Goal: Task Accomplishment & Management: Manage account settings

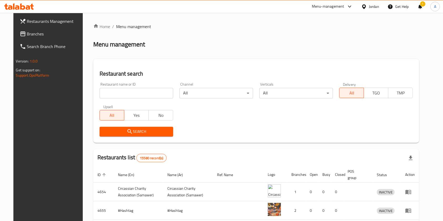
click at [130, 93] on input "search" at bounding box center [137, 93] width 74 height 11
click button "Search" at bounding box center [137, 132] width 74 height 10
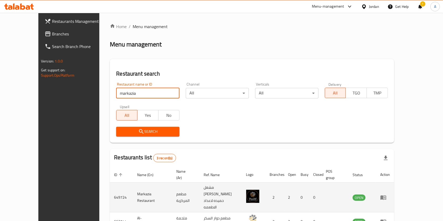
click at [110, 187] on td "649724" at bounding box center [121, 198] width 23 height 30
copy td "649724"
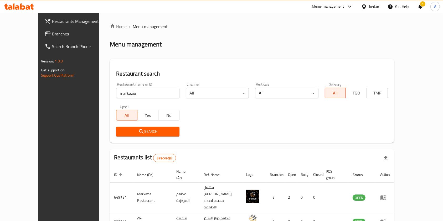
click at [118, 90] on input "markazia" at bounding box center [147, 93] width 63 height 11
type input "the cake shop"
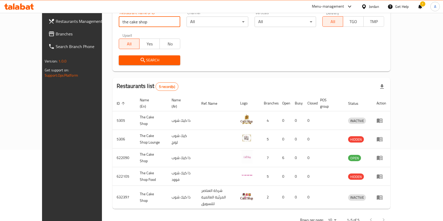
scroll to position [74, 0]
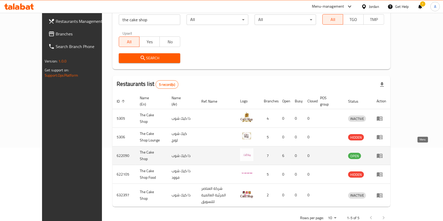
click at [383, 153] on icon "enhanced table" at bounding box center [379, 156] width 6 height 6
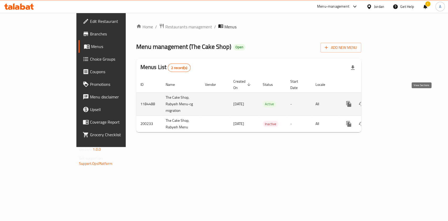
click at [390, 101] on icon "enhanced table" at bounding box center [387, 104] width 6 height 6
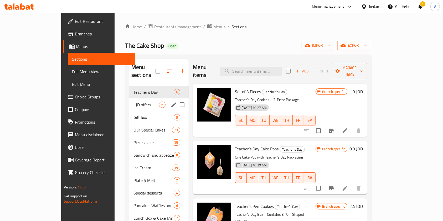
click at [130, 101] on div "1JD offers 6" at bounding box center [158, 104] width 59 height 13
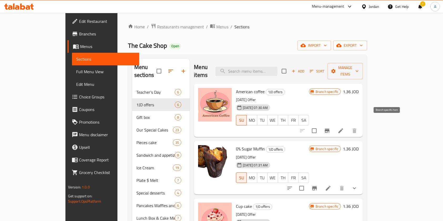
click at [330, 128] on icon "Branch-specific-item" at bounding box center [327, 131] width 6 height 6
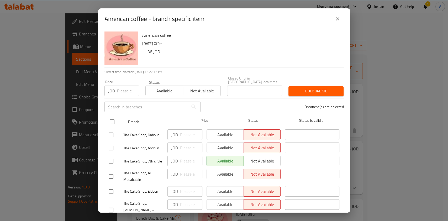
click at [110, 119] on input "checkbox" at bounding box center [112, 121] width 11 height 11
checkbox input "true"
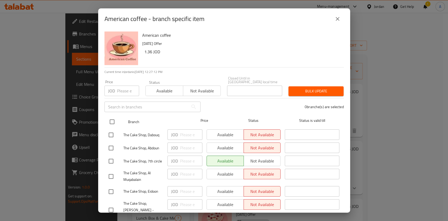
checkbox input "true"
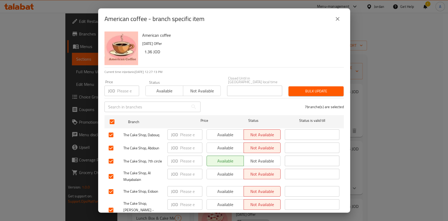
click at [219, 131] on span "Available" at bounding box center [225, 135] width 33 height 8
click at [222, 144] on span "Available" at bounding box center [225, 148] width 33 height 8
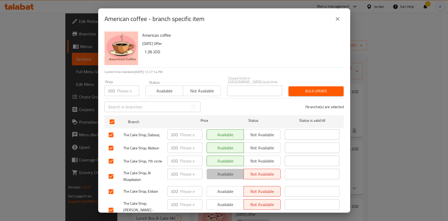
click at [223, 170] on span "Available" at bounding box center [225, 174] width 33 height 8
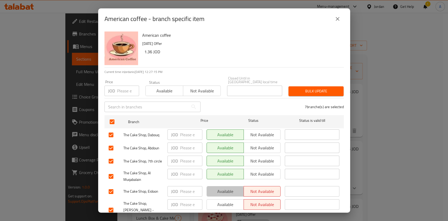
click at [221, 189] on span "Available" at bounding box center [225, 192] width 33 height 8
click at [221, 201] on span "Available" at bounding box center [225, 205] width 33 height 8
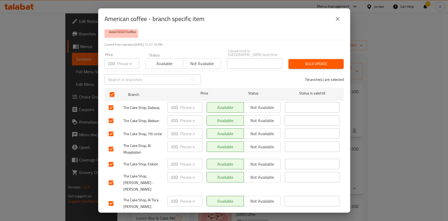
scroll to position [30, 0]
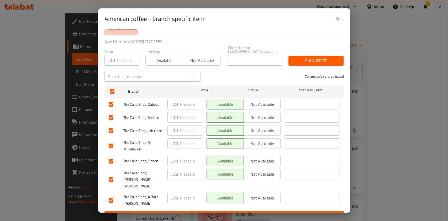
click at [249, 143] on span "Not available" at bounding box center [262, 144] width 33 height 8
click at [221, 213] on span "Save" at bounding box center [224, 216] width 231 height 7
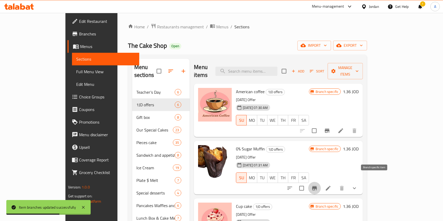
click at [317, 186] on icon "Branch-specific-item" at bounding box center [314, 188] width 5 height 4
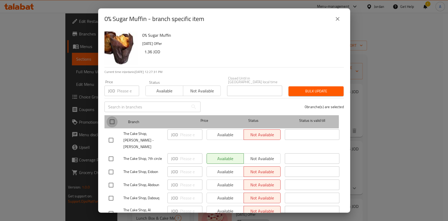
click at [110, 118] on input "checkbox" at bounding box center [112, 121] width 11 height 11
checkbox input "true"
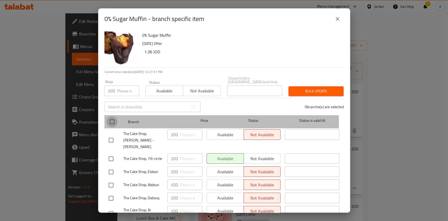
checkbox input "true"
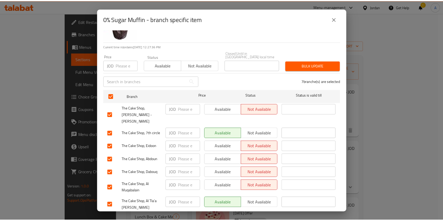
scroll to position [26, 0]
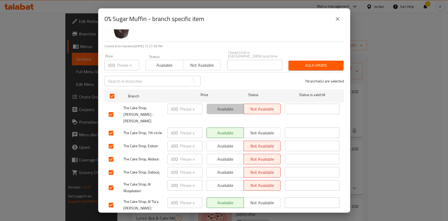
click at [220, 105] on span "Available" at bounding box center [225, 109] width 33 height 8
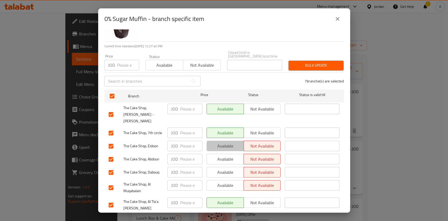
click at [223, 142] on span "Available" at bounding box center [225, 146] width 33 height 8
click at [225, 155] on span "Available" at bounding box center [225, 159] width 33 height 8
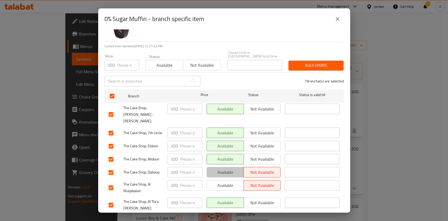
click at [226, 167] on button "Available" at bounding box center [225, 172] width 37 height 11
click at [211, 217] on span "Save" at bounding box center [224, 220] width 231 height 7
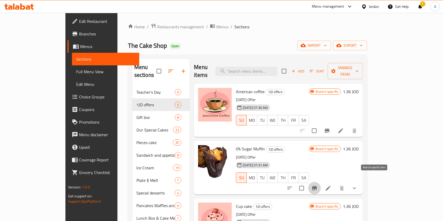
click at [318, 185] on icon "Branch-specific-item" at bounding box center [314, 188] width 6 height 6
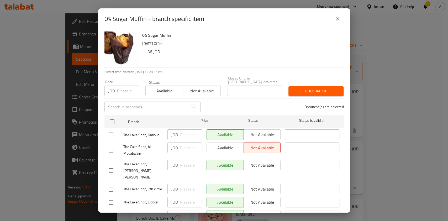
click at [336, 18] on icon "close" at bounding box center [338, 19] width 6 height 6
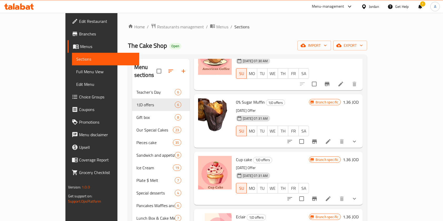
scroll to position [79, 0]
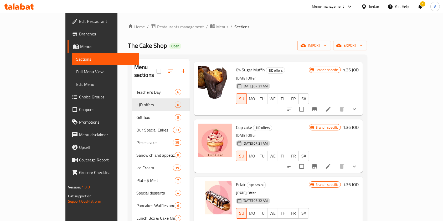
click at [330, 164] on icon at bounding box center [328, 166] width 5 height 5
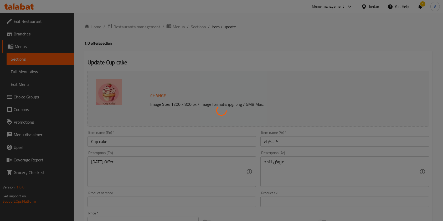
type input "اختيارك من الكب كيك"
type input "1"
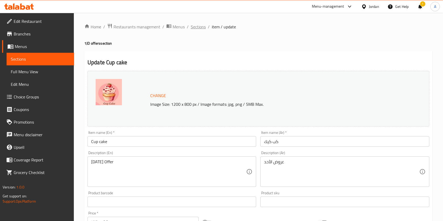
click at [201, 24] on span "Sections" at bounding box center [198, 27] width 15 height 6
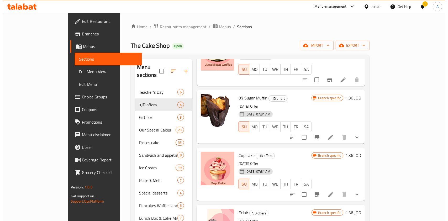
scroll to position [51, 0]
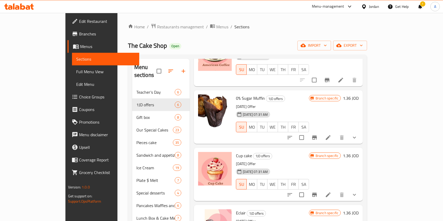
click at [318, 192] on icon "Branch-specific-item" at bounding box center [314, 195] width 6 height 6
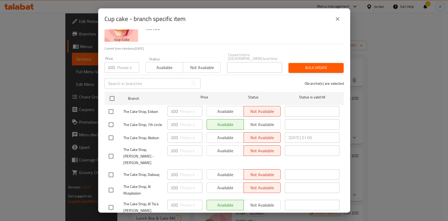
scroll to position [27, 0]
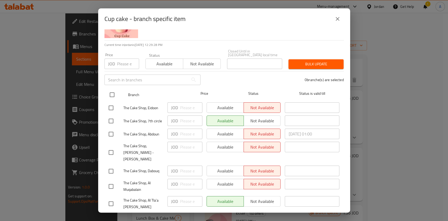
click at [111, 91] on input "checkbox" at bounding box center [112, 94] width 11 height 11
checkbox input "true"
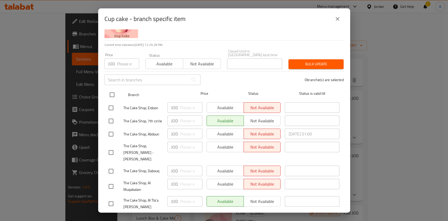
checkbox input "true"
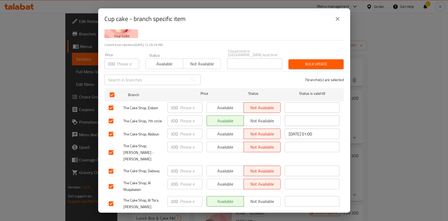
click at [221, 105] on span "Available" at bounding box center [225, 108] width 33 height 8
click at [221, 130] on span "Available" at bounding box center [225, 134] width 33 height 8
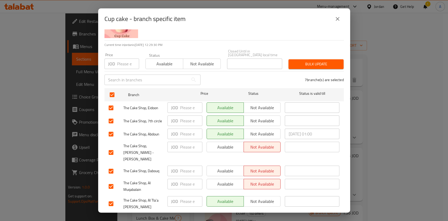
click at [222, 145] on span "Available" at bounding box center [225, 147] width 33 height 8
click at [221, 167] on span "Available" at bounding box center [225, 171] width 33 height 8
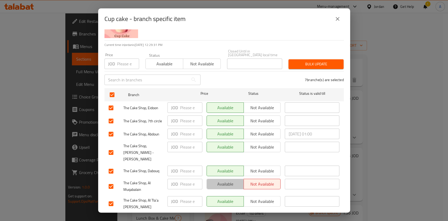
click at [222, 180] on span "Available" at bounding box center [225, 184] width 33 height 8
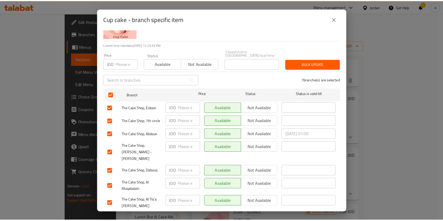
scroll to position [30, 0]
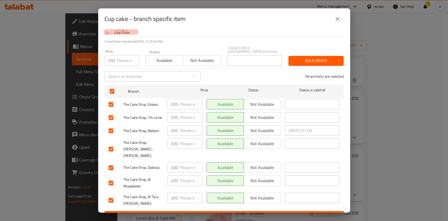
click at [227, 213] on span "Save" at bounding box center [224, 216] width 231 height 7
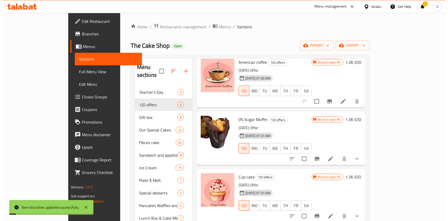
scroll to position [24, 0]
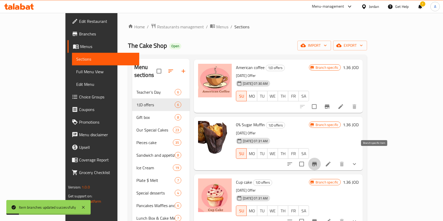
click at [317, 162] on icon "Branch-specific-item" at bounding box center [314, 164] width 5 height 4
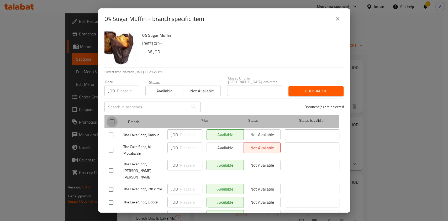
click at [113, 118] on input "checkbox" at bounding box center [112, 121] width 11 height 11
checkbox input "true"
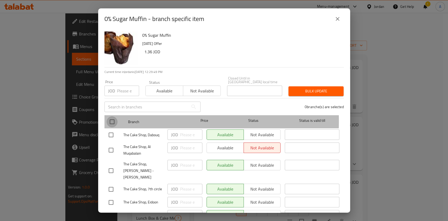
checkbox input "true"
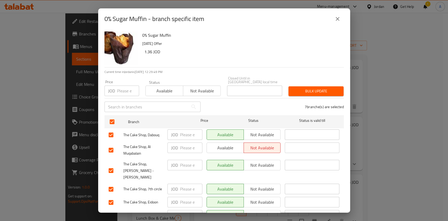
click at [211, 147] on span "Available" at bounding box center [225, 148] width 33 height 8
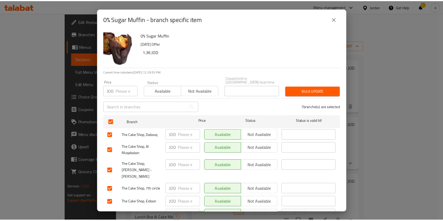
scroll to position [30, 0]
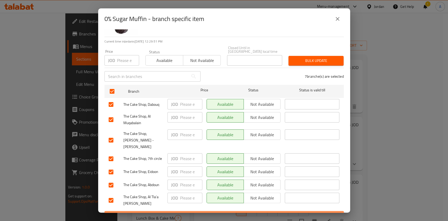
click at [225, 213] on span "Save" at bounding box center [224, 216] width 231 height 7
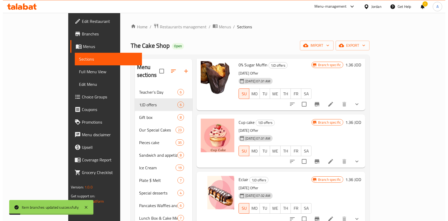
scroll to position [126, 0]
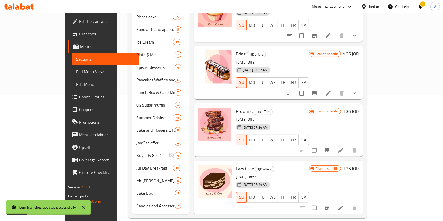
click at [333, 202] on button "Branch-specific-item" at bounding box center [327, 208] width 13 height 13
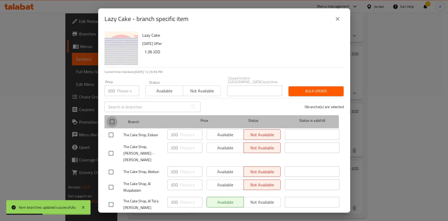
click at [111, 118] on input "checkbox" at bounding box center [112, 121] width 11 height 11
checkbox input "true"
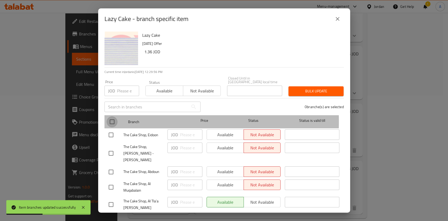
checkbox input "true"
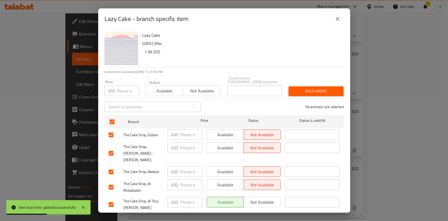
click at [225, 141] on div "Available Not available" at bounding box center [244, 154] width 79 height 26
click at [224, 131] on span "Available" at bounding box center [225, 135] width 33 height 8
click at [228, 144] on span "Available" at bounding box center [225, 148] width 33 height 8
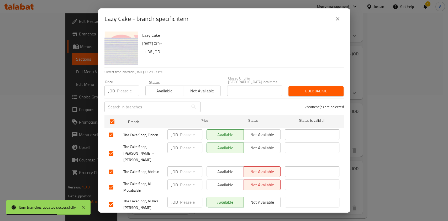
click at [227, 168] on span "Available" at bounding box center [225, 172] width 33 height 8
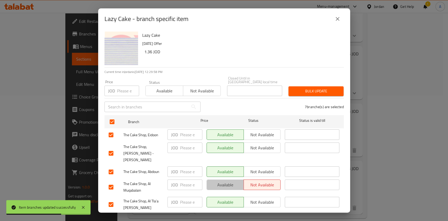
click at [227, 181] on span "Available" at bounding box center [225, 185] width 33 height 8
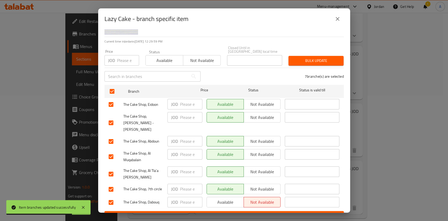
click at [224, 199] on span "Available" at bounding box center [225, 203] width 33 height 8
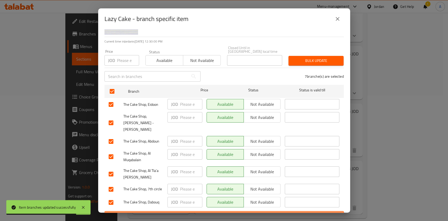
click at [224, 213] on span "Save" at bounding box center [224, 216] width 231 height 7
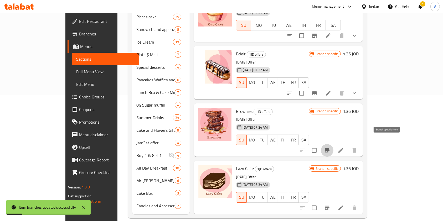
click at [329, 148] on icon "Branch-specific-item" at bounding box center [327, 150] width 5 height 4
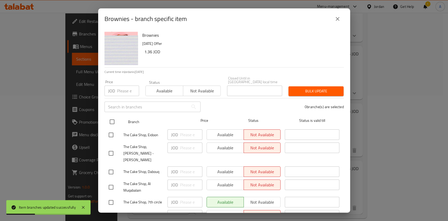
click at [111, 116] on input "checkbox" at bounding box center [112, 121] width 11 height 11
checkbox input "true"
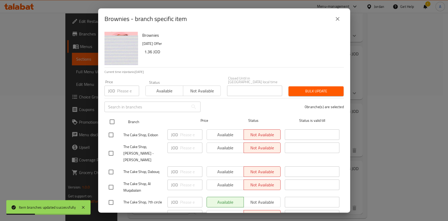
checkbox input "true"
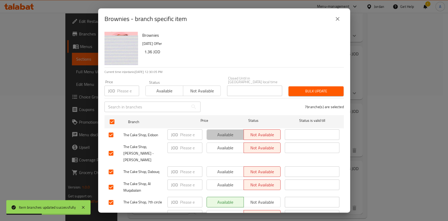
click at [227, 133] on span "Available" at bounding box center [225, 135] width 33 height 8
click at [226, 145] on span "Available" at bounding box center [225, 148] width 33 height 8
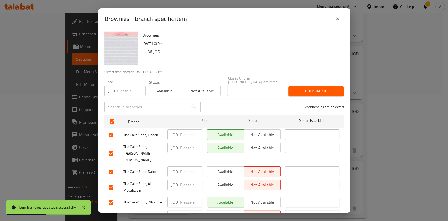
click at [221, 168] on span "Available" at bounding box center [225, 172] width 33 height 8
drag, startPoint x: 219, startPoint y: 171, endPoint x: 217, endPoint y: 175, distance: 3.9
click at [219, 181] on span "Available" at bounding box center [225, 185] width 33 height 8
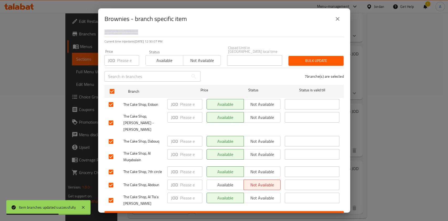
click at [215, 181] on span "Available" at bounding box center [225, 185] width 33 height 8
click at [202, 213] on span "Save" at bounding box center [224, 216] width 231 height 7
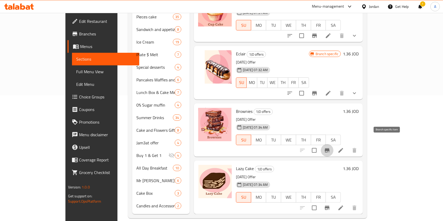
click at [330, 147] on icon "Branch-specific-item" at bounding box center [327, 150] width 6 height 6
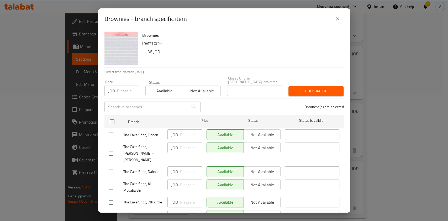
click at [332, 24] on div "Brownies - branch specific item" at bounding box center [225, 19] width 240 height 13
click at [336, 22] on button "close" at bounding box center [337, 19] width 13 height 13
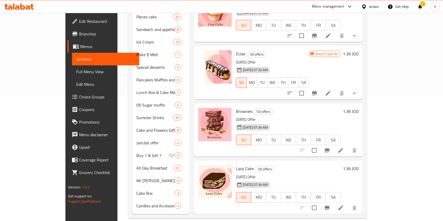
click at [318, 90] on icon "Branch-specific-item" at bounding box center [314, 93] width 6 height 6
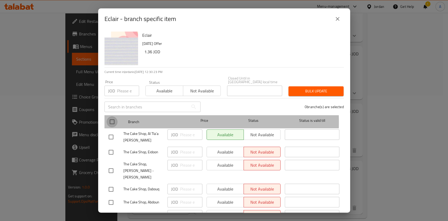
click at [109, 118] on input "checkbox" at bounding box center [112, 121] width 11 height 11
checkbox input "true"
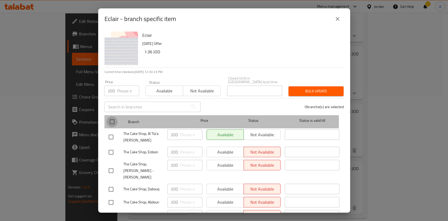
checkbox input "true"
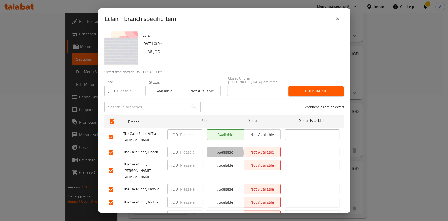
click at [213, 149] on span "Available" at bounding box center [225, 152] width 33 height 8
click at [229, 164] on span "Available" at bounding box center [225, 166] width 33 height 8
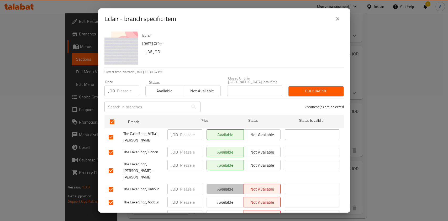
drag, startPoint x: 231, startPoint y: 177, endPoint x: 230, endPoint y: 181, distance: 4.1
click at [231, 185] on span "Available" at bounding box center [225, 189] width 33 height 8
click at [225, 199] on span "Available" at bounding box center [225, 203] width 33 height 8
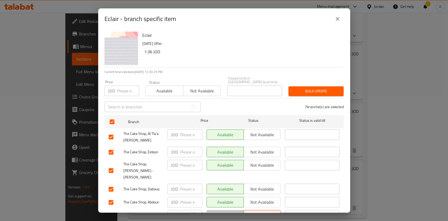
click at [220, 212] on span "Available" at bounding box center [225, 216] width 33 height 8
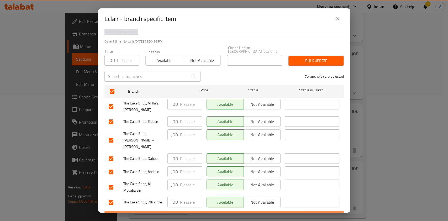
click at [225, 213] on span "Save" at bounding box center [224, 216] width 231 height 7
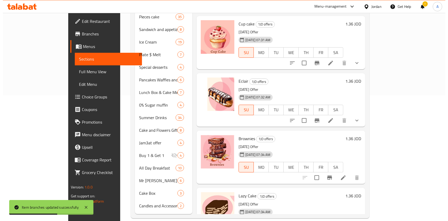
scroll to position [16, 0]
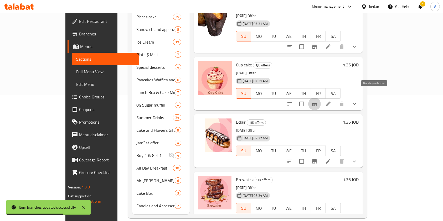
click at [318, 101] on icon "Branch-specific-item" at bounding box center [314, 104] width 6 height 6
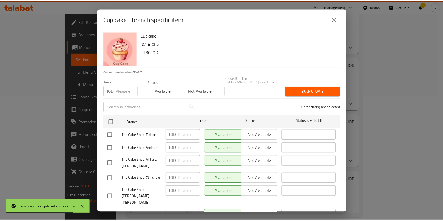
scroll to position [30, 0]
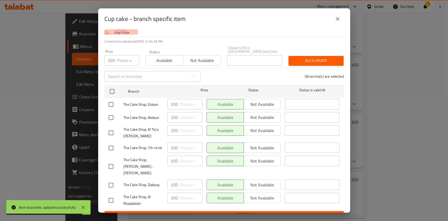
click at [337, 20] on icon "close" at bounding box center [338, 19] width 6 height 6
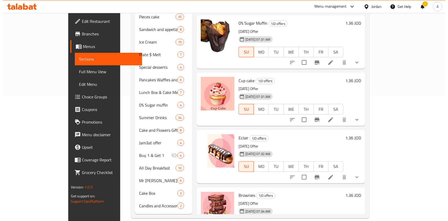
scroll to position [65, 0]
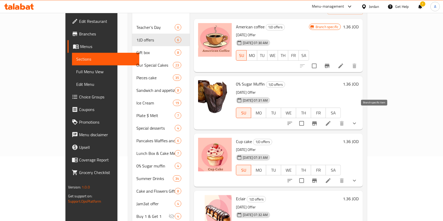
click at [318, 120] on icon "Branch-specific-item" at bounding box center [314, 123] width 6 height 6
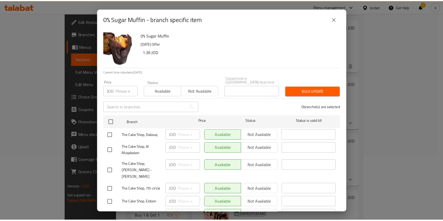
scroll to position [30, 0]
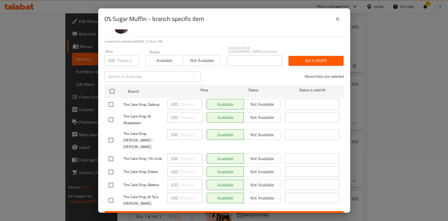
click at [339, 18] on icon "close" at bounding box center [338, 19] width 6 height 6
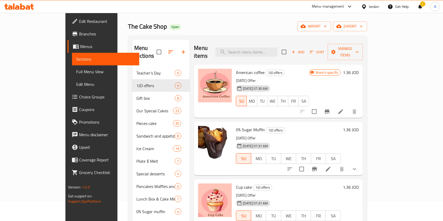
scroll to position [8, 0]
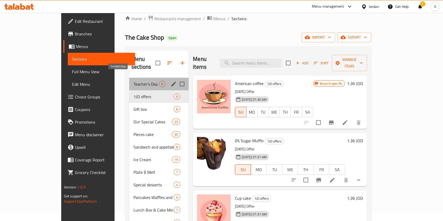
click at [133, 81] on span "Teacher’s Day" at bounding box center [145, 84] width 25 height 6
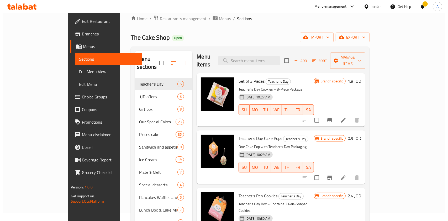
scroll to position [1, 0]
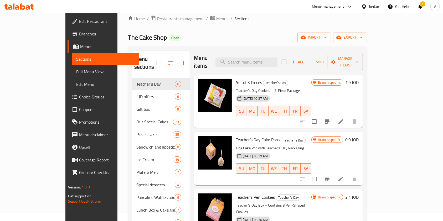
click at [330, 118] on icon "Branch-specific-item" at bounding box center [327, 121] width 6 height 6
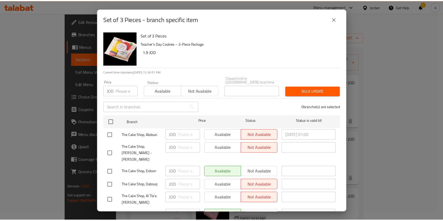
scroll to position [30, 0]
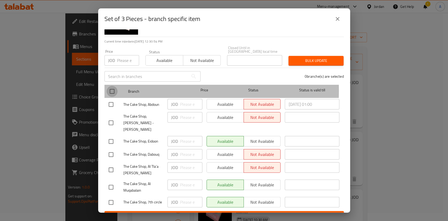
click at [113, 87] on input "checkbox" at bounding box center [112, 91] width 11 height 11
checkbox input "true"
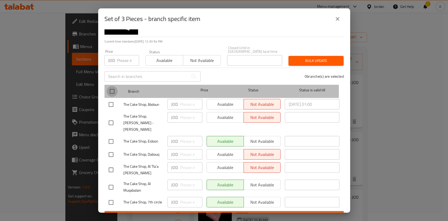
checkbox input "true"
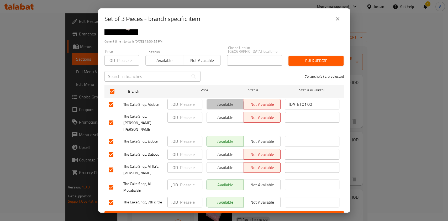
click at [218, 102] on span "Available" at bounding box center [225, 105] width 33 height 8
click at [219, 114] on span "Available" at bounding box center [225, 118] width 33 height 8
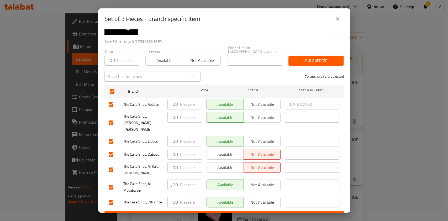
click at [216, 151] on span "Available" at bounding box center [225, 155] width 33 height 8
click at [218, 164] on span "Available" at bounding box center [225, 168] width 33 height 8
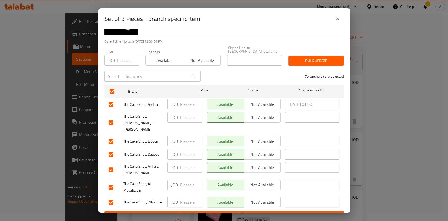
click at [259, 103] on span "Not available" at bounding box center [262, 105] width 33 height 8
click at [259, 115] on span "Not available" at bounding box center [262, 118] width 33 height 8
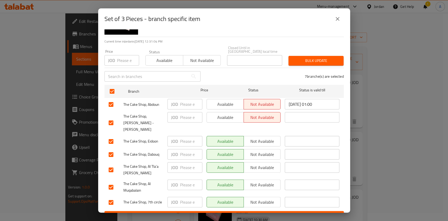
click at [336, 20] on icon "close" at bounding box center [338, 19] width 6 height 6
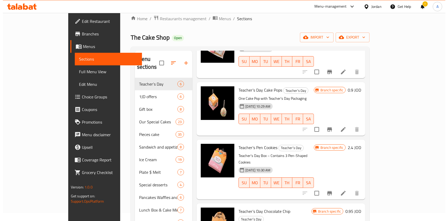
scroll to position [50, 0]
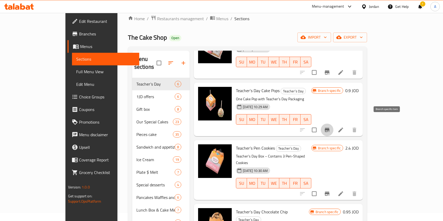
click at [330, 127] on icon "Branch-specific-item" at bounding box center [327, 130] width 6 height 6
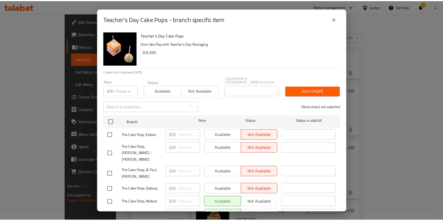
scroll to position [30, 0]
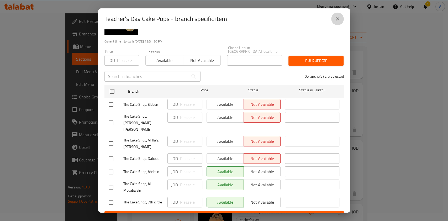
click at [338, 21] on icon "close" at bounding box center [338, 19] width 6 height 6
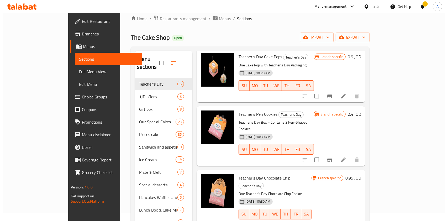
scroll to position [126, 0]
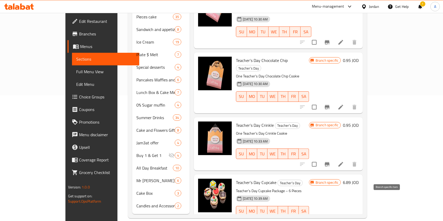
click at [329, 220] on icon "Branch-specific-item" at bounding box center [327, 222] width 5 height 4
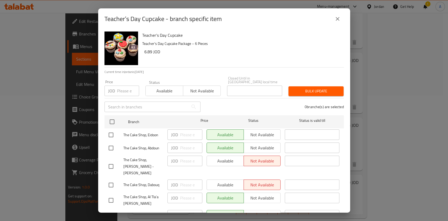
scroll to position [30, 0]
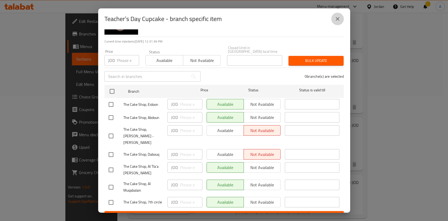
click at [340, 18] on icon "close" at bounding box center [338, 19] width 6 height 6
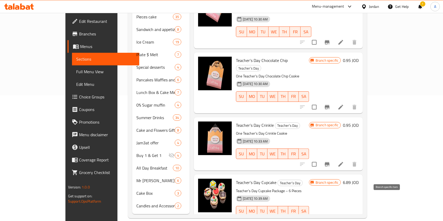
click at [330, 219] on icon "Branch-specific-item" at bounding box center [327, 222] width 6 height 6
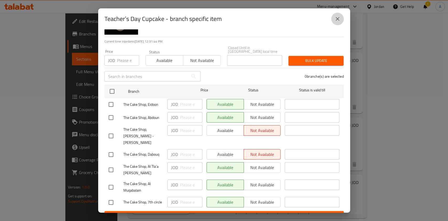
click at [338, 18] on icon "close" at bounding box center [338, 19] width 4 height 4
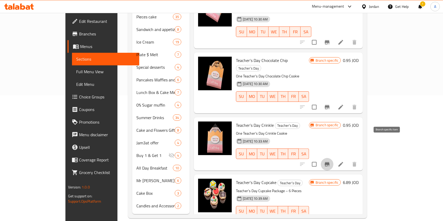
click at [330, 161] on icon "Branch-specific-item" at bounding box center [327, 164] width 6 height 6
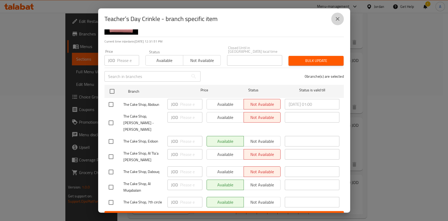
click at [335, 20] on icon "close" at bounding box center [338, 19] width 6 height 6
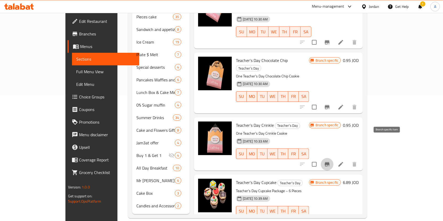
click at [329, 162] on icon "Branch-specific-item" at bounding box center [327, 164] width 5 height 4
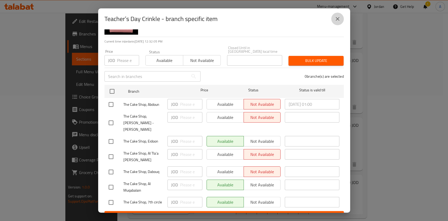
click at [336, 22] on icon "close" at bounding box center [338, 19] width 6 height 6
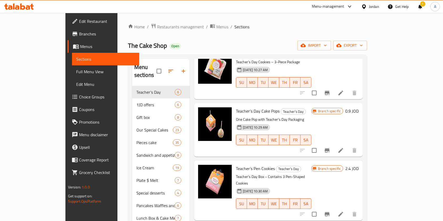
scroll to position [0, 0]
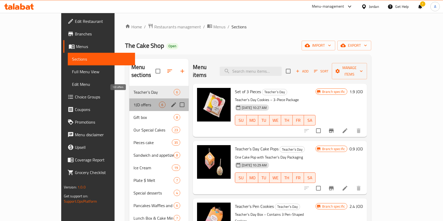
click at [133, 102] on span "1JD offers" at bounding box center [145, 105] width 25 height 6
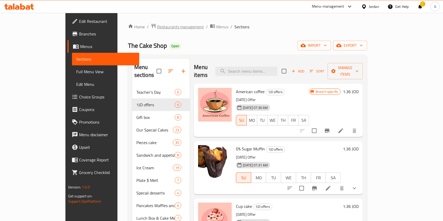
click at [157, 26] on span "Restaurants management" at bounding box center [180, 27] width 47 height 6
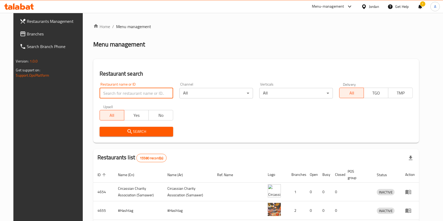
click at [134, 93] on input "search" at bounding box center [137, 93] width 74 height 11
type input "fresh pizza"
click button "Search" at bounding box center [137, 132] width 74 height 10
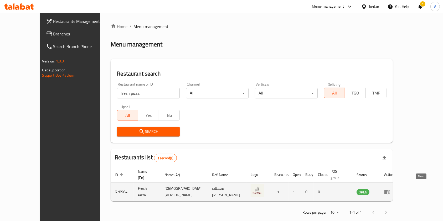
click at [390, 190] on icon "enhanced table" at bounding box center [387, 192] width 6 height 4
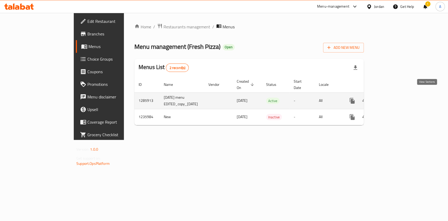
click at [393, 98] on icon "enhanced table" at bounding box center [390, 101] width 6 height 6
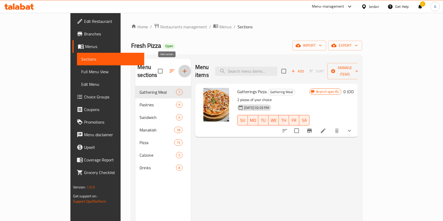
click at [183, 69] on icon "button" at bounding box center [185, 71] width 4 height 4
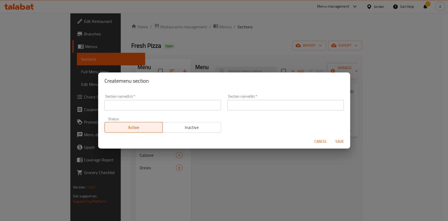
click at [155, 105] on input "text" at bounding box center [163, 105] width 117 height 11
type input "1JD offers"
type input "عروض بدينار"
click at [336, 138] on span "Save" at bounding box center [340, 141] width 13 height 7
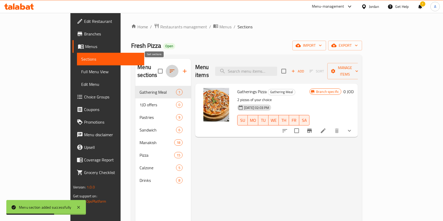
click at [166, 66] on button "button" at bounding box center [172, 71] width 13 height 13
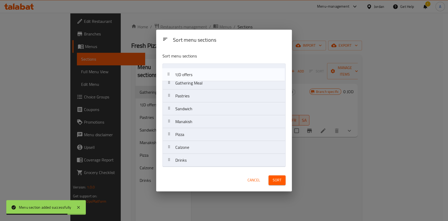
drag, startPoint x: 183, startPoint y: 83, endPoint x: 181, endPoint y: 69, distance: 14.3
click at [181, 69] on nav "Gathering Meal 1JD offers Pastries Sandwich Manakish Pizza Calzone Drinks" at bounding box center [224, 115] width 123 height 103
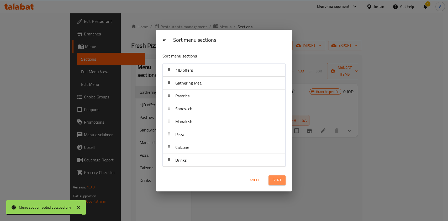
click at [279, 182] on span "Sort" at bounding box center [277, 180] width 9 height 7
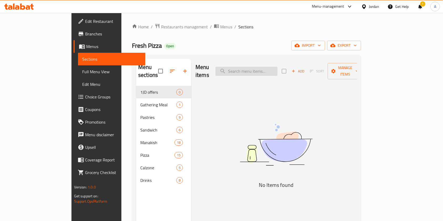
click at [266, 67] on input "search" at bounding box center [246, 71] width 62 height 9
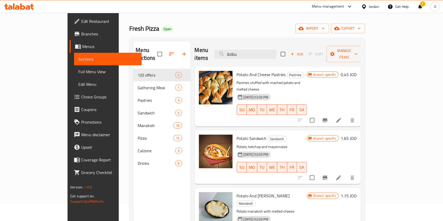
scroll to position [17, 0]
type input "بطاطا"
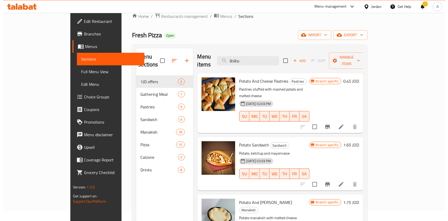
scroll to position [7, 0]
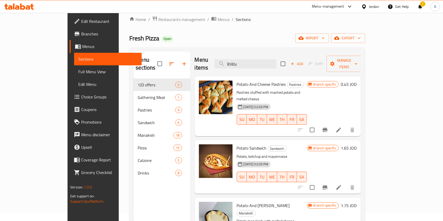
click at [288, 60] on input "checkbox" at bounding box center [282, 63] width 11 height 11
checkbox input "true"
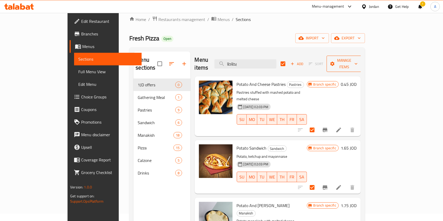
click at [357, 62] on span "Manage items" at bounding box center [344, 63] width 27 height 13
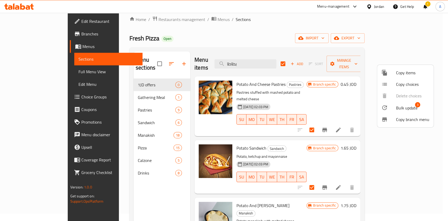
click at [404, 110] on span "Bulk update" at bounding box center [407, 108] width 22 height 6
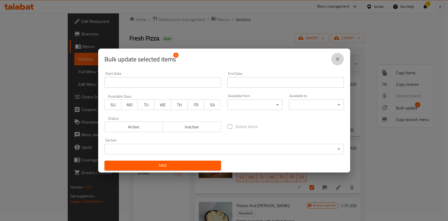
click at [338, 58] on icon "close" at bounding box center [338, 59] width 4 height 4
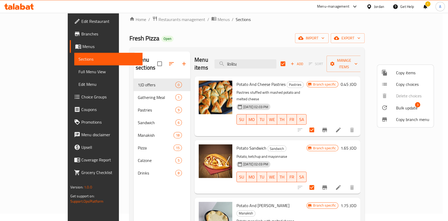
click at [144, 75] on div at bounding box center [224, 110] width 448 height 221
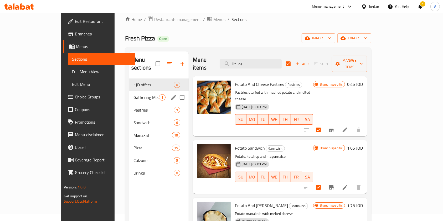
click at [133, 94] on span "Gathering Meal" at bounding box center [145, 97] width 25 height 6
checkbox input "false"
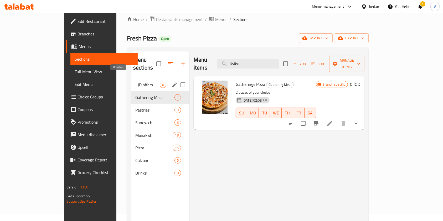
click at [135, 82] on span "1JD offers" at bounding box center [147, 85] width 24 height 6
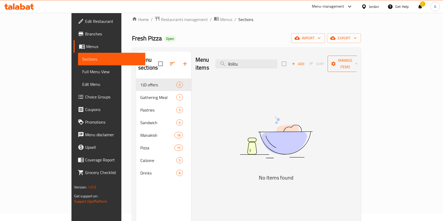
click at [358, 62] on span "Manage items" at bounding box center [345, 63] width 27 height 13
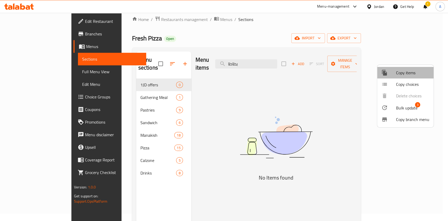
click at [402, 74] on span "Copy items" at bounding box center [412, 73] width 33 height 6
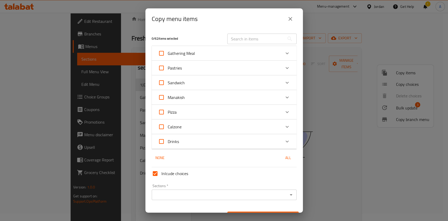
click at [257, 39] on input "text" at bounding box center [255, 39] width 57 height 11
type input "ح"
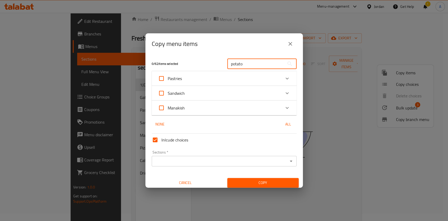
type input "potato"
click at [210, 107] on div "Manakish" at bounding box center [219, 108] width 123 height 13
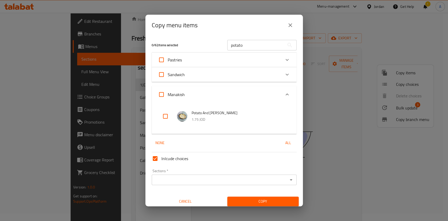
click at [167, 116] on input "checkbox" at bounding box center [165, 116] width 13 height 13
checkbox input "true"
click at [223, 180] on input "Sections   *" at bounding box center [219, 179] width 133 height 7
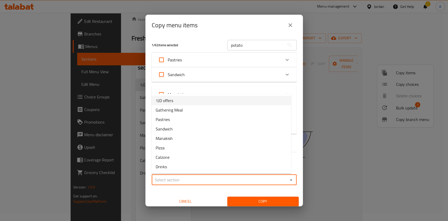
click at [179, 102] on li "1JD offers" at bounding box center [222, 100] width 140 height 9
type input "1JD offers"
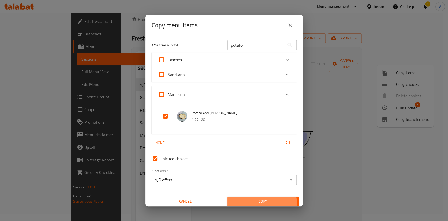
click at [246, 205] on span "Copy" at bounding box center [263, 201] width 63 height 7
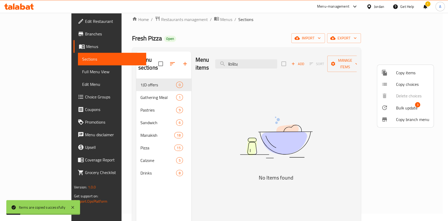
click at [400, 72] on span "Copy items" at bounding box center [412, 73] width 33 height 6
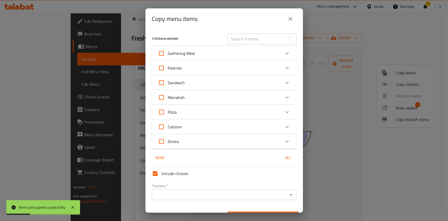
click at [242, 40] on input "text" at bounding box center [255, 39] width 57 height 11
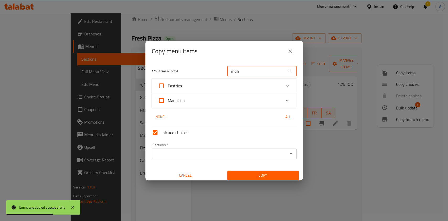
type input "muh"
click at [209, 104] on div "Manakish" at bounding box center [219, 100] width 123 height 13
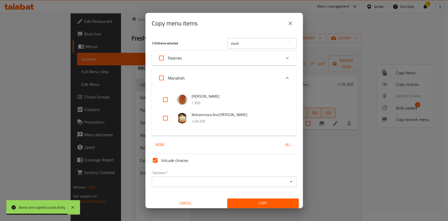
click at [168, 118] on input "checkbox" at bounding box center [165, 118] width 13 height 13
checkbox input "true"
click at [260, 43] on input "muh" at bounding box center [255, 43] width 57 height 11
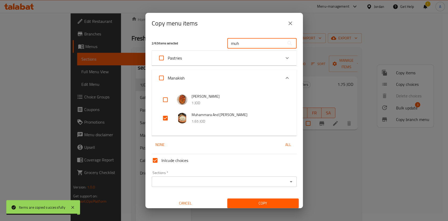
click at [260, 43] on input "muh" at bounding box center [255, 43] width 57 height 11
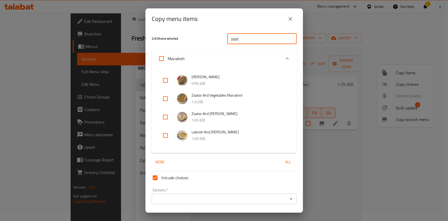
type input "zaat"
click at [163, 117] on input "checkbox" at bounding box center [165, 117] width 13 height 13
checkbox input "true"
click at [186, 195] on input "Sections   *" at bounding box center [219, 198] width 133 height 7
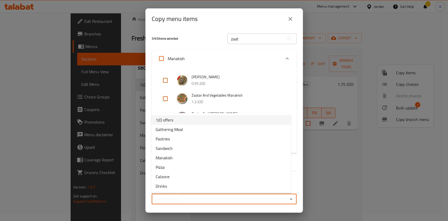
click at [172, 119] on span "1JD offers" at bounding box center [165, 120] width 18 height 6
type input "1JD offers"
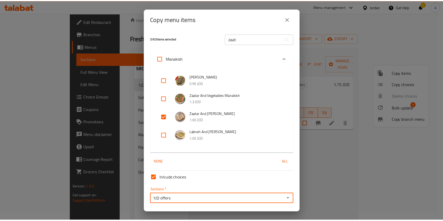
scroll to position [16, 0]
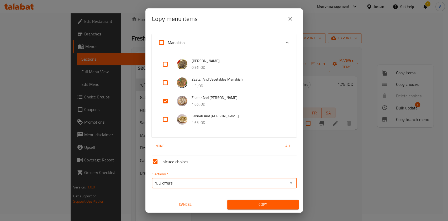
click at [253, 206] on span "Copy" at bounding box center [263, 204] width 63 height 7
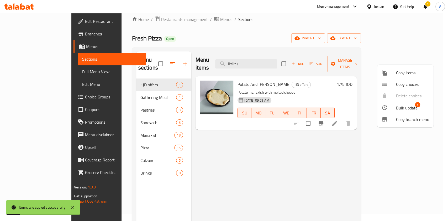
click at [99, 87] on div at bounding box center [224, 110] width 448 height 221
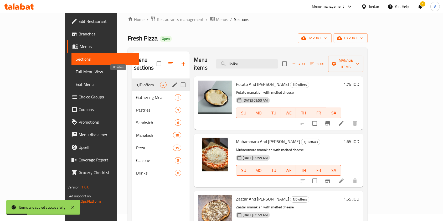
click at [136, 82] on span "1JD offers" at bounding box center [148, 85] width 24 height 6
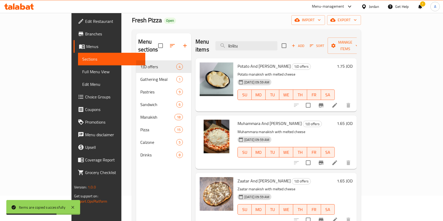
scroll to position [22, 0]
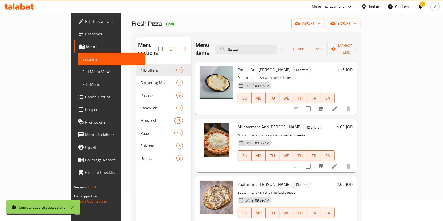
click at [337, 106] on icon at bounding box center [334, 108] width 5 height 5
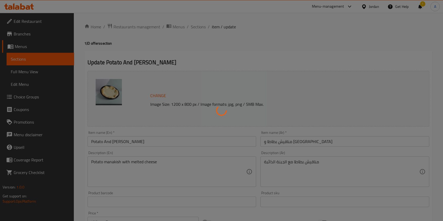
scroll to position [153, 0]
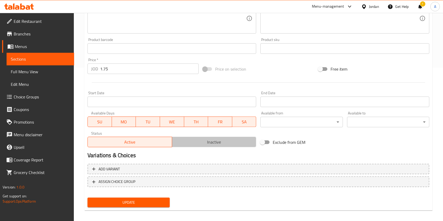
click at [216, 144] on span "Inactive" at bounding box center [214, 142] width 80 height 8
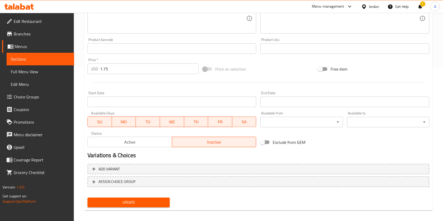
click at [125, 203] on span "Update" at bounding box center [129, 202] width 74 height 7
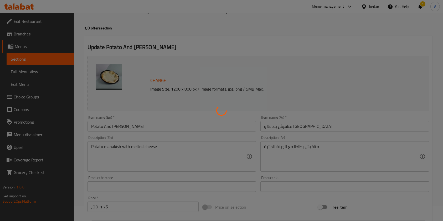
scroll to position [0, 0]
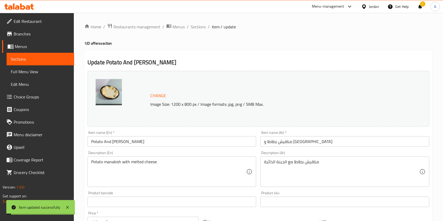
click at [195, 28] on span "Sections" at bounding box center [198, 27] width 15 height 6
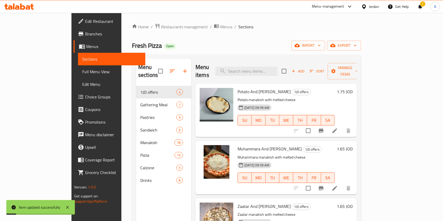
scroll to position [21, 0]
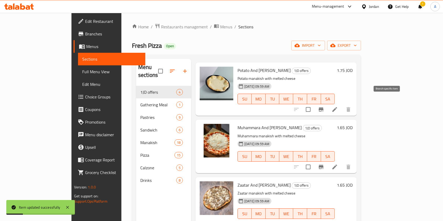
click at [323, 107] on icon "Branch-specific-item" at bounding box center [321, 109] width 5 height 4
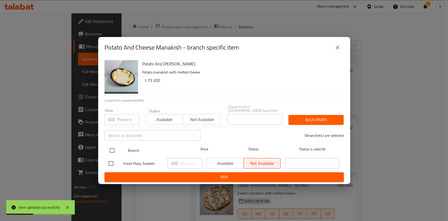
click at [111, 152] on input "checkbox" at bounding box center [112, 150] width 11 height 11
checkbox input "true"
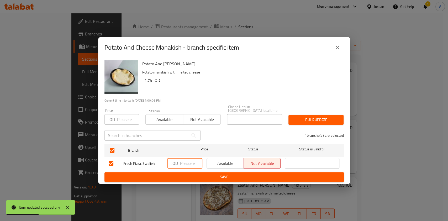
click at [187, 164] on input "number" at bounding box center [191, 163] width 22 height 11
type input "2"
click at [217, 178] on span "Save" at bounding box center [224, 177] width 231 height 7
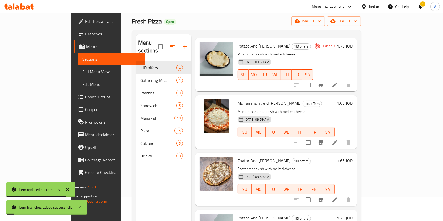
scroll to position [25, 0]
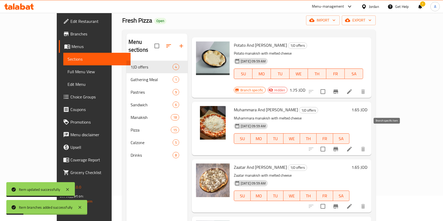
click at [338, 147] on icon "Branch-specific-item" at bounding box center [335, 149] width 5 height 4
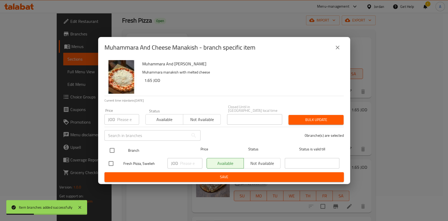
click at [111, 150] on input "checkbox" at bounding box center [112, 150] width 11 height 11
checkbox input "true"
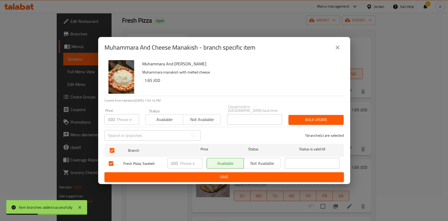
click at [185, 164] on input "number" at bounding box center [191, 163] width 22 height 11
type input "2"
click at [229, 174] on span "Save" at bounding box center [224, 177] width 231 height 7
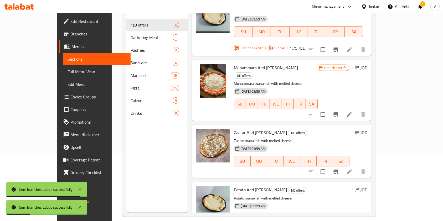
scroll to position [74, 0]
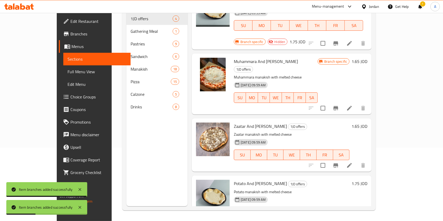
click at [338, 163] on icon "Branch-specific-item" at bounding box center [335, 165] width 5 height 4
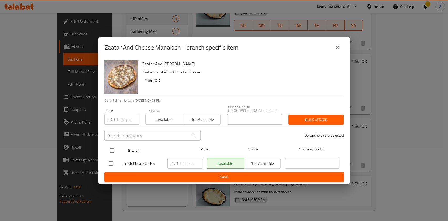
click at [112, 148] on input "checkbox" at bounding box center [112, 150] width 11 height 11
checkbox input "true"
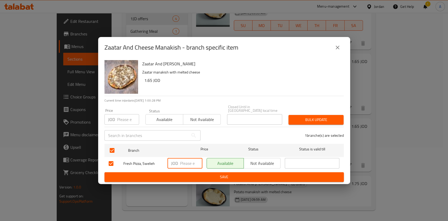
click at [188, 160] on input "number" at bounding box center [191, 163] width 22 height 11
type input "2"
click at [321, 177] on span "Save" at bounding box center [224, 177] width 231 height 7
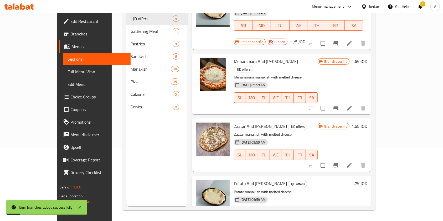
click at [367, 123] on h6 "1.65 JOD" at bounding box center [359, 126] width 16 height 7
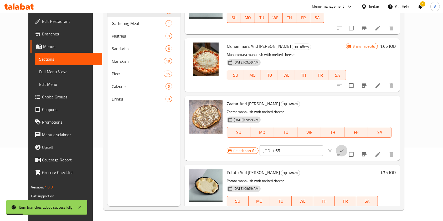
click at [344, 148] on icon "ok" at bounding box center [341, 150] width 5 height 5
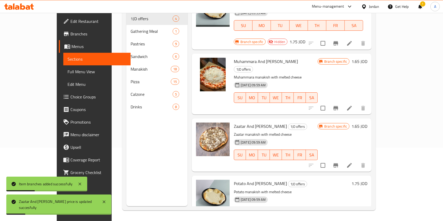
click at [367, 123] on h6 "1.65 JOD" at bounding box center [359, 126] width 16 height 7
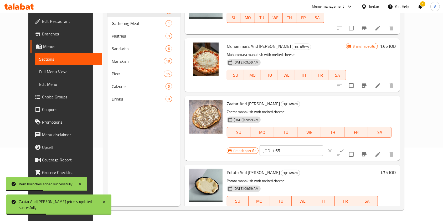
click at [355, 145] on div "Branch specific JOD 1.65 ​" at bounding box center [291, 151] width 128 height 12
click at [334, 169] on h6 "Potato And Cheese Manakish 1JD offers" at bounding box center [302, 172] width 151 height 7
click at [367, 209] on icon "Branch-specific-item" at bounding box center [364, 212] width 6 height 6
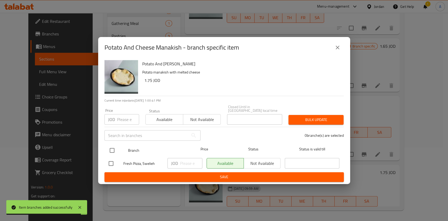
click at [114, 146] on input "checkbox" at bounding box center [112, 150] width 11 height 11
checkbox input "true"
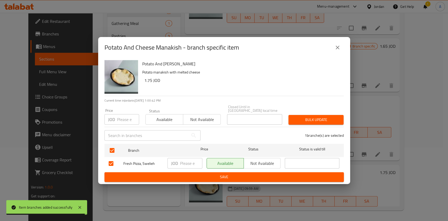
click at [181, 162] on input "number" at bounding box center [191, 163] width 22 height 11
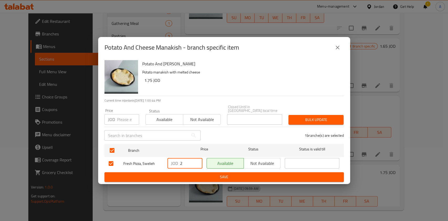
type input "2"
click at [218, 174] on span "Save" at bounding box center [224, 177] width 231 height 7
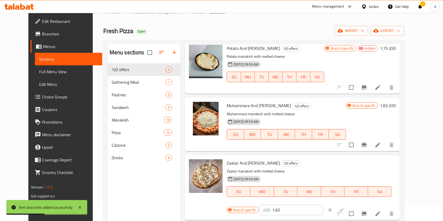
scroll to position [21, 0]
click at [381, 142] on icon at bounding box center [377, 144] width 6 height 6
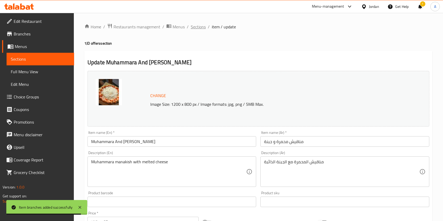
click at [199, 29] on span "Sections" at bounding box center [198, 27] width 15 height 6
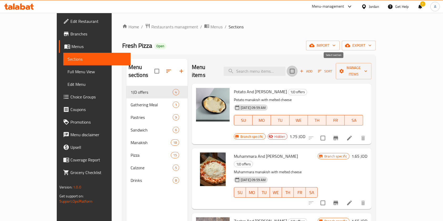
click at [298, 68] on input "checkbox" at bounding box center [292, 71] width 11 height 11
checkbox input "true"
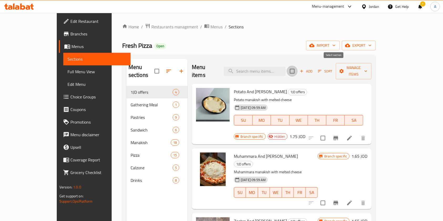
checkbox input "true"
click at [298, 67] on input "checkbox" at bounding box center [292, 71] width 11 height 11
checkbox input "false"
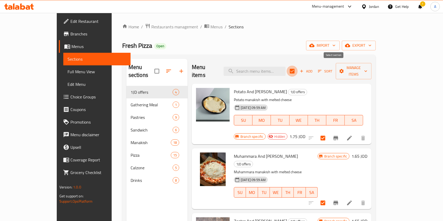
checkbox input "false"
click at [298, 71] on input "checkbox" at bounding box center [292, 71] width 11 height 11
checkbox input "true"
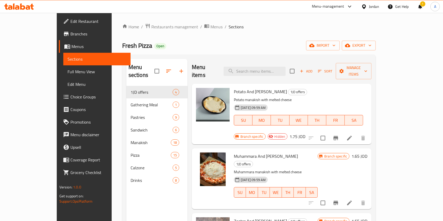
checkbox input "true"
click at [367, 68] on span "Manage items" at bounding box center [354, 71] width 28 height 13
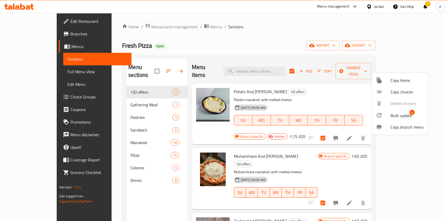
click at [386, 115] on div at bounding box center [383, 115] width 15 height 6
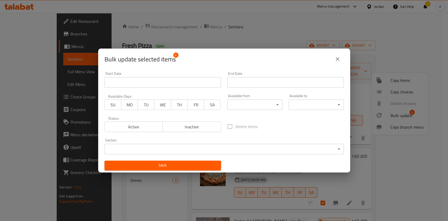
click at [117, 105] on span "SU" at bounding box center [113, 105] width 12 height 8
click at [131, 106] on span "MO" at bounding box center [129, 105] width 12 height 8
click at [126, 106] on span "MO" at bounding box center [129, 105] width 12 height 8
click at [151, 163] on span "Save" at bounding box center [163, 165] width 108 height 7
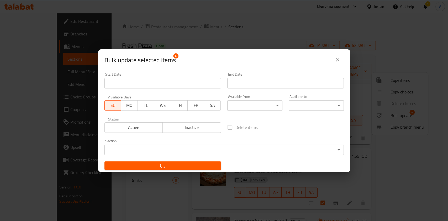
checkbox input "false"
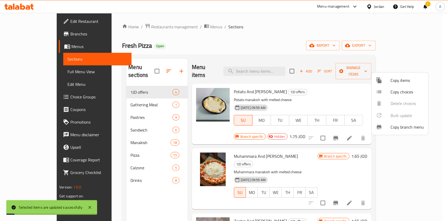
click at [260, 30] on div at bounding box center [224, 110] width 448 height 221
